Goal: Information Seeking & Learning: Learn about a topic

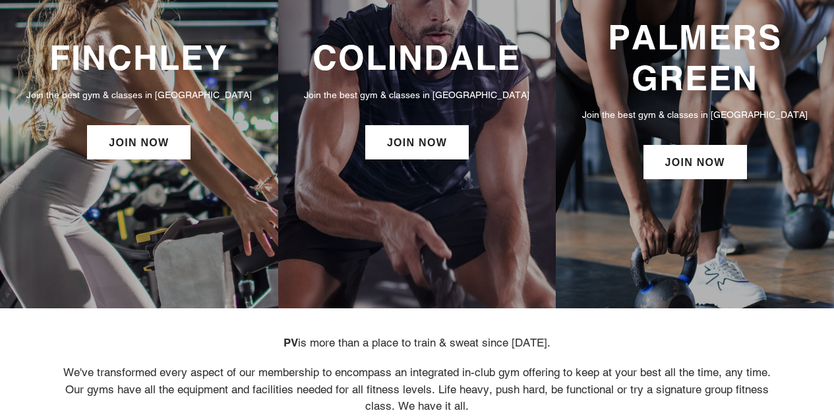
scroll to position [185, 0]
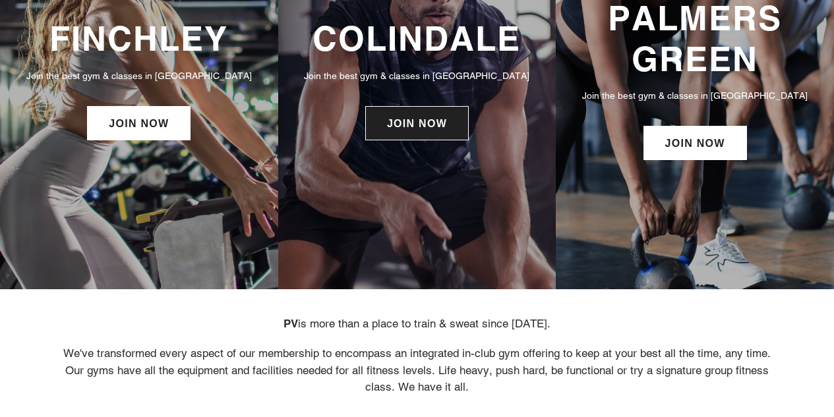
click at [390, 121] on link "JOIN NOW" at bounding box center [417, 123] width 104 height 34
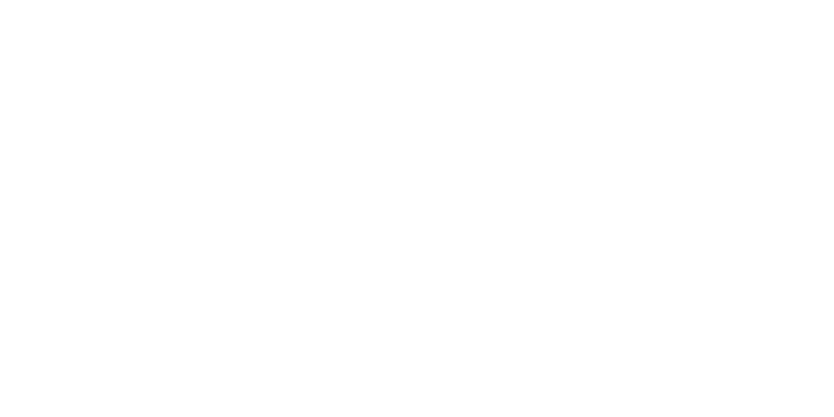
scroll to position [639, 0]
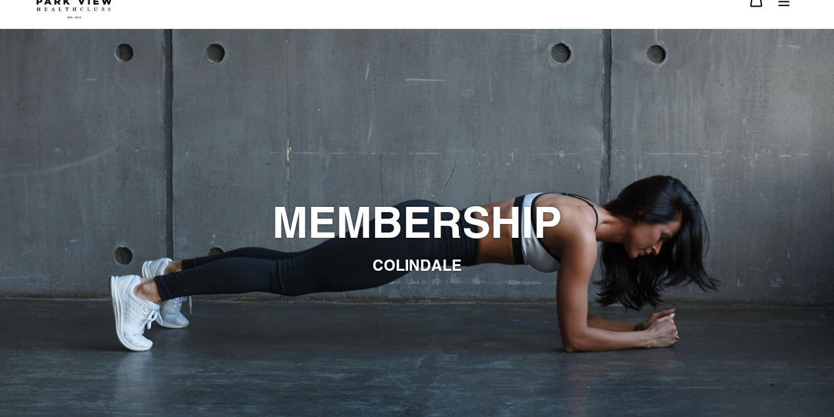
scroll to position [0, 0]
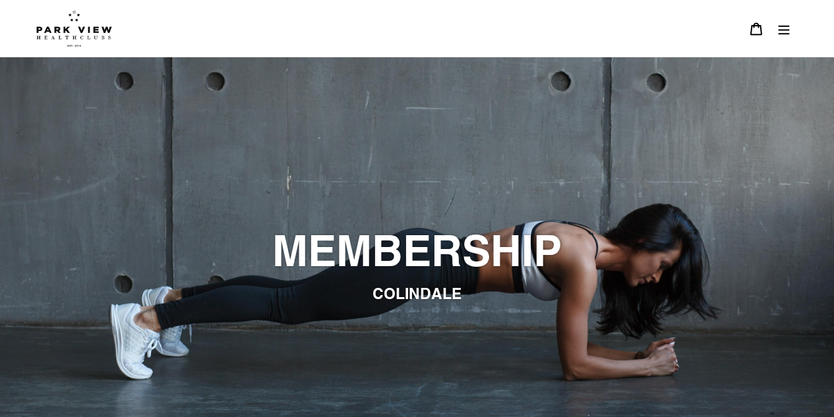
click at [784, 34] on icon "Menu" at bounding box center [784, 29] width 11 height 9
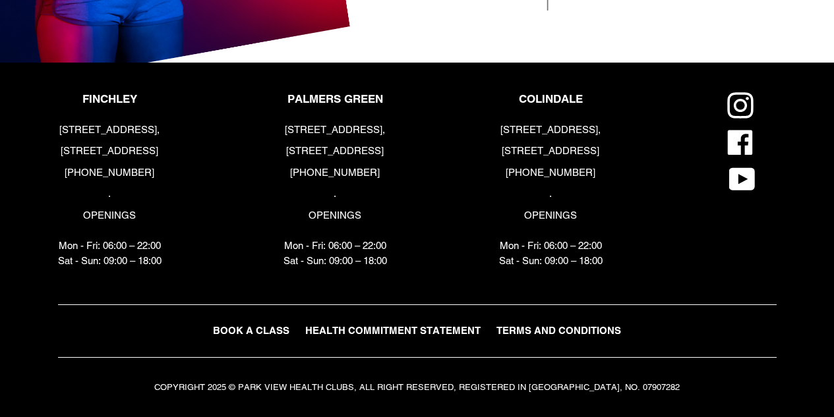
scroll to position [2728, 0]
click at [351, 327] on span "HEALTH COMMITMENT STATEMENT" at bounding box center [392, 330] width 175 height 11
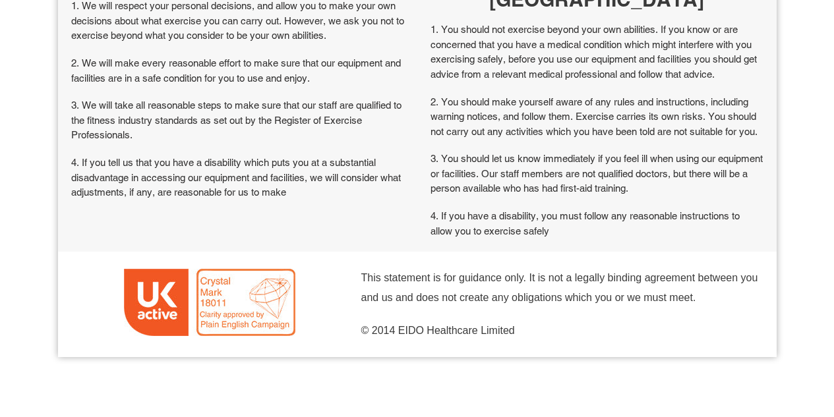
scroll to position [418, 0]
